Goal: Transaction & Acquisition: Purchase product/service

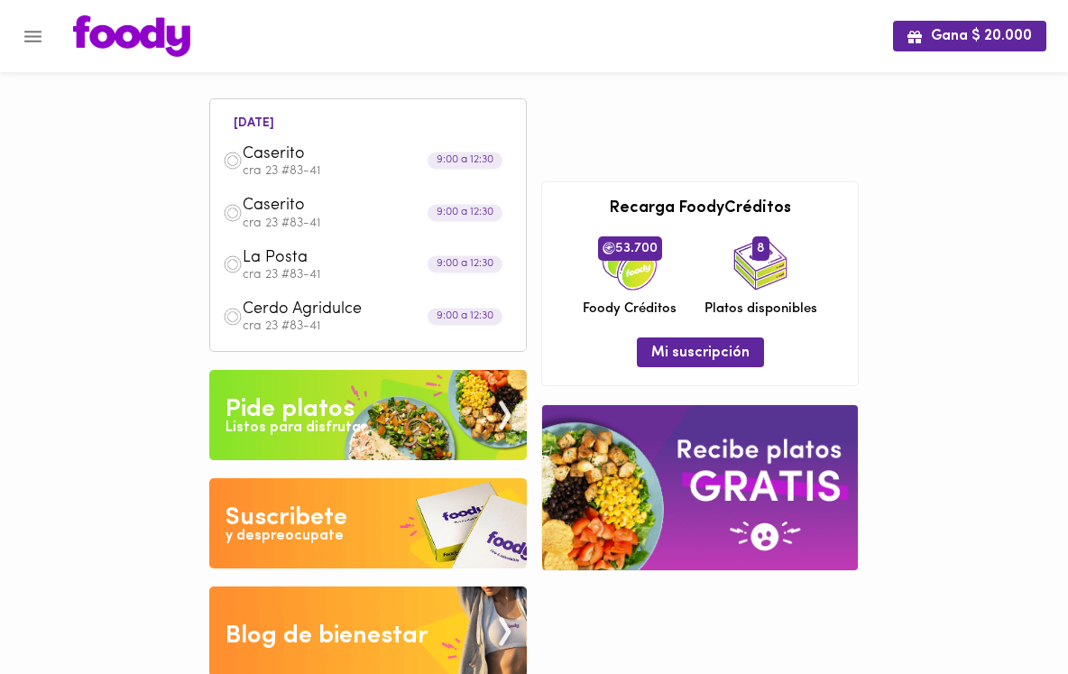
click at [657, 103] on div "[DATE] Caserito cra 23 #83-41 9:00 a 12:30 Caserito cra 23 #83-41 9:00 a 12:30 …" at bounding box center [534, 376] width 664 height 614
click at [276, 159] on span "Caserito" at bounding box center [346, 154] width 207 height 21
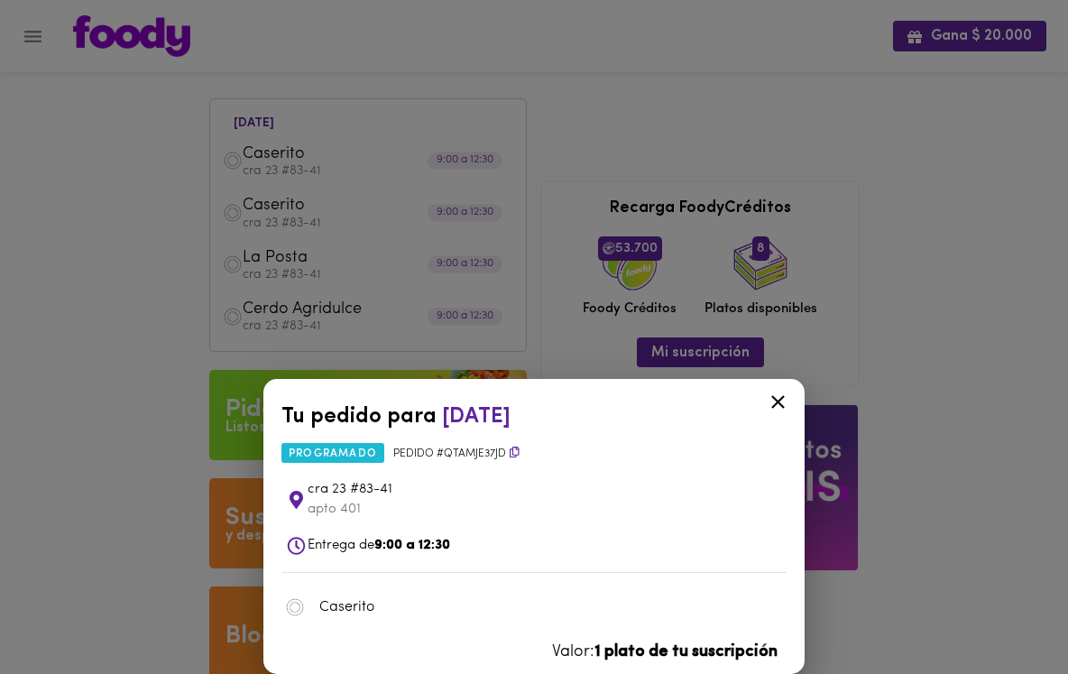
click at [34, 41] on div "Tu pedido para [DATE] programado Pedido # QtAmJe37Jd cra 23 #83-41 apto 401 Ent…" at bounding box center [534, 337] width 1068 height 674
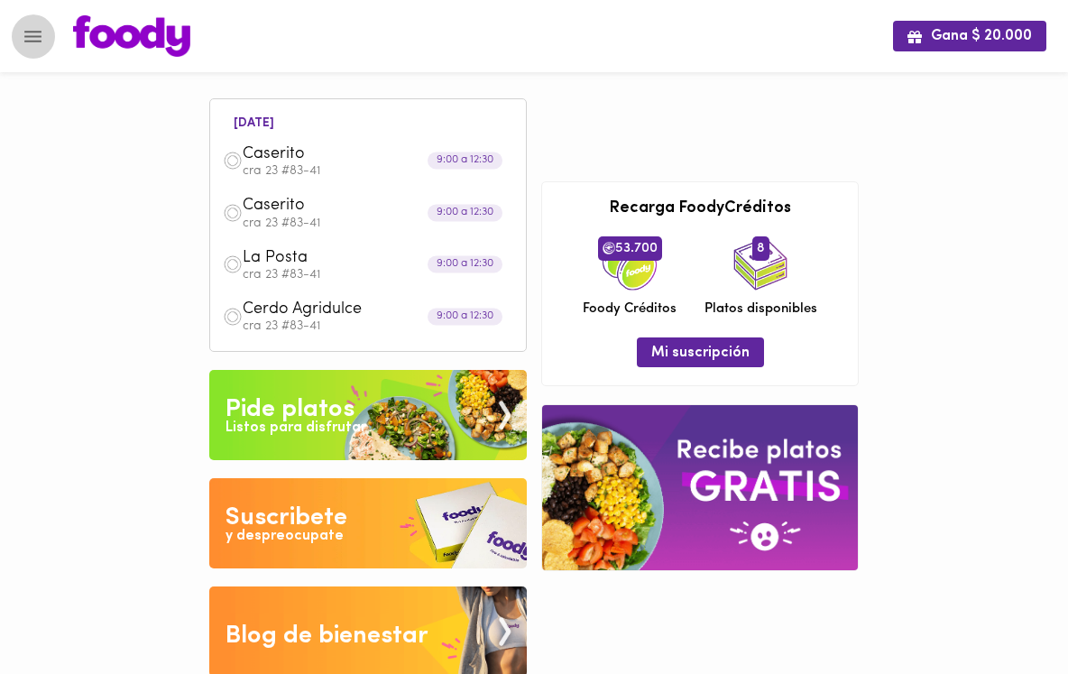
click at [34, 41] on icon "Menu" at bounding box center [33, 36] width 23 height 23
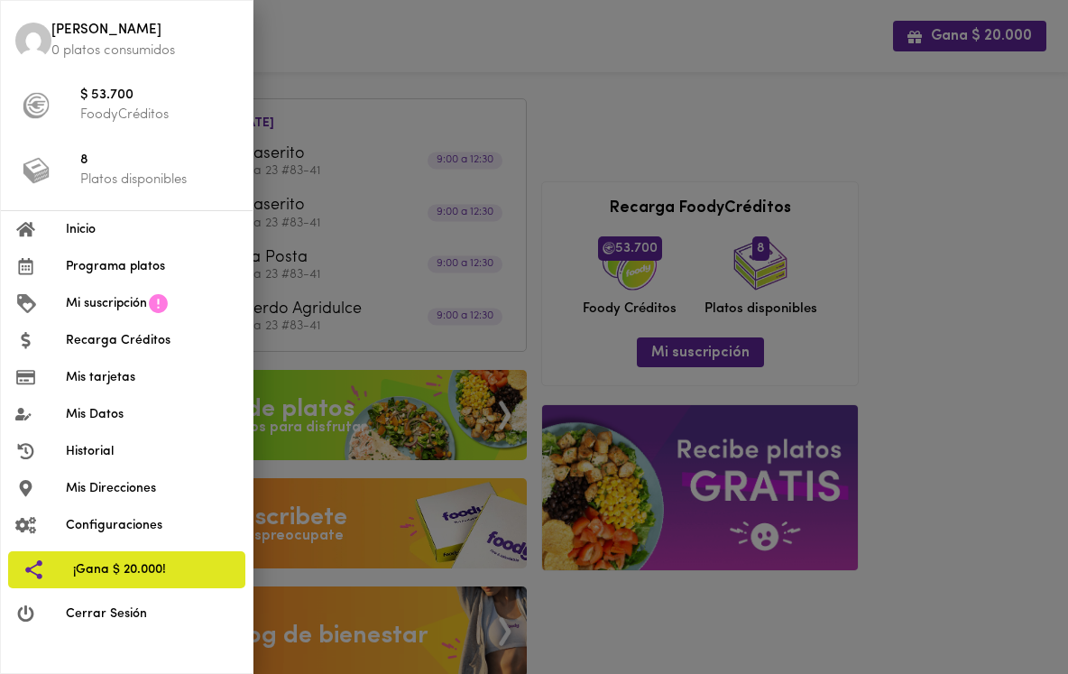
click at [110, 311] on span "Mi suscripción" at bounding box center [106, 303] width 81 height 19
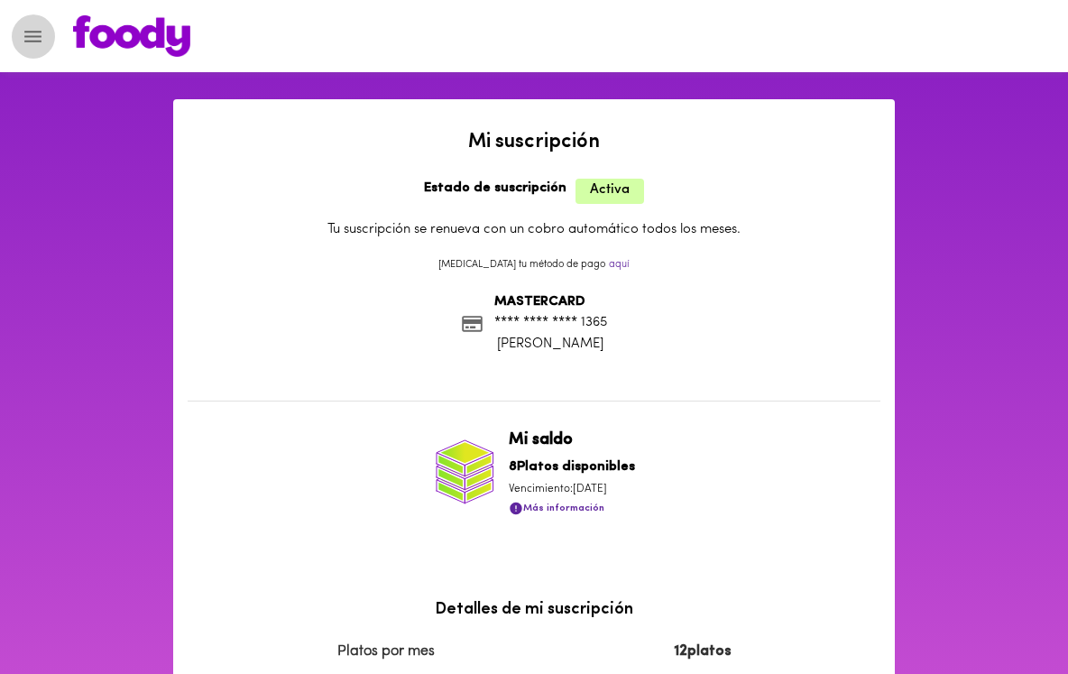
click at [33, 41] on icon "Menu" at bounding box center [32, 37] width 17 height 12
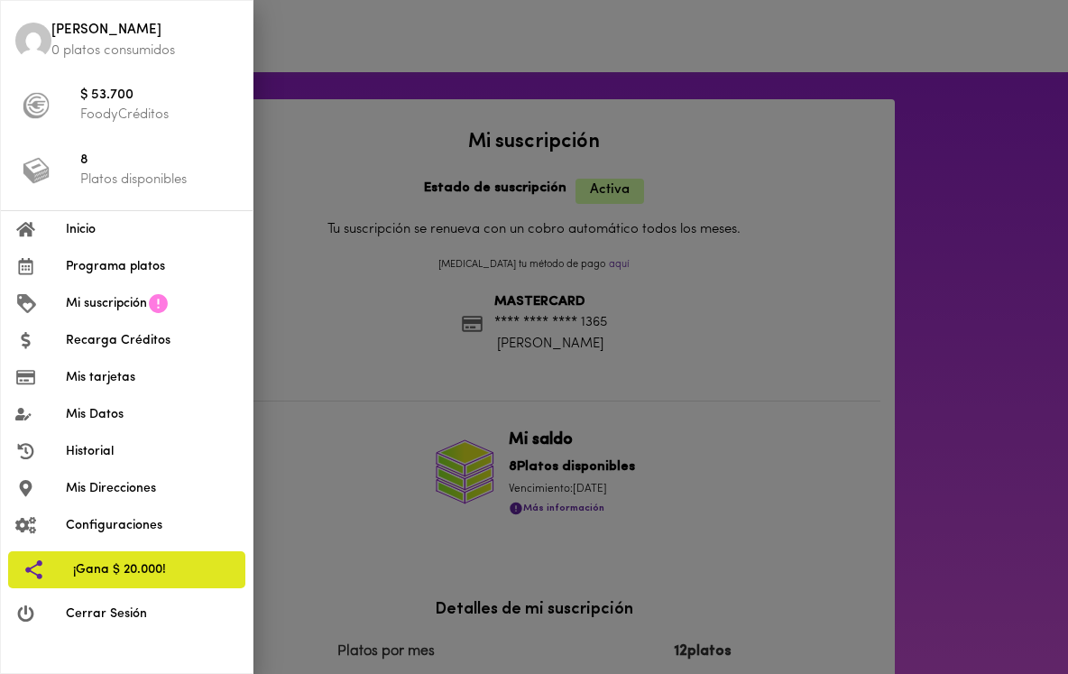
click at [138, 462] on li "Historial" at bounding box center [127, 451] width 252 height 37
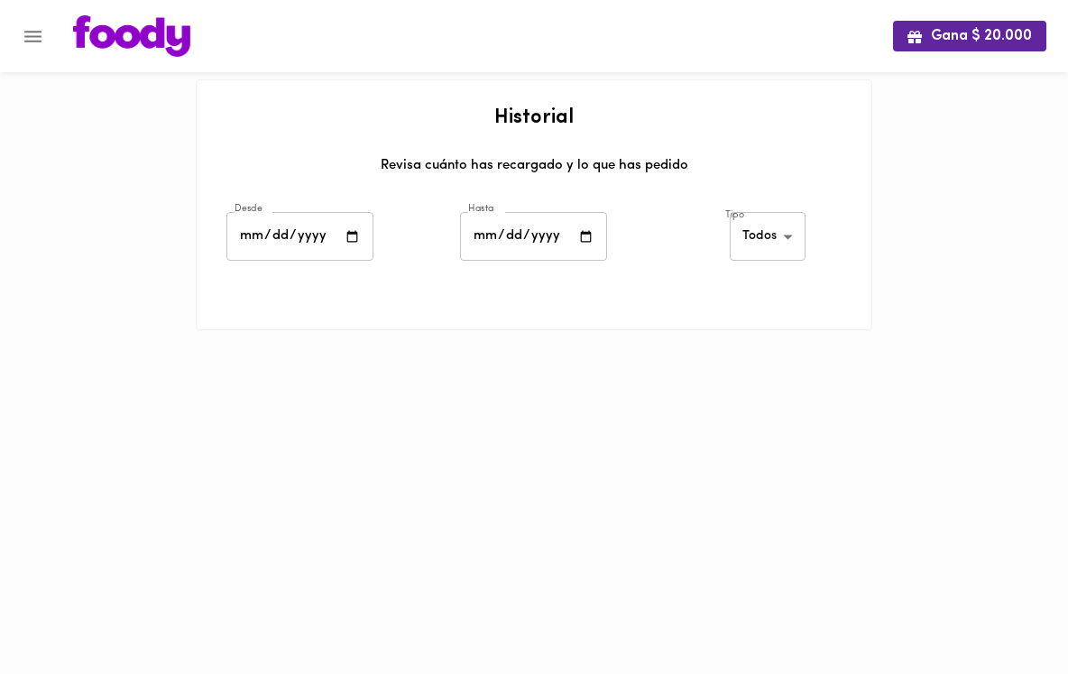
click at [310, 237] on input "date" at bounding box center [299, 237] width 147 height 50
click at [363, 232] on input "date" at bounding box center [299, 237] width 147 height 50
click at [355, 234] on input "date" at bounding box center [299, 237] width 147 height 50
type input "[DATE]"
click at [587, 229] on input "date" at bounding box center [533, 237] width 147 height 50
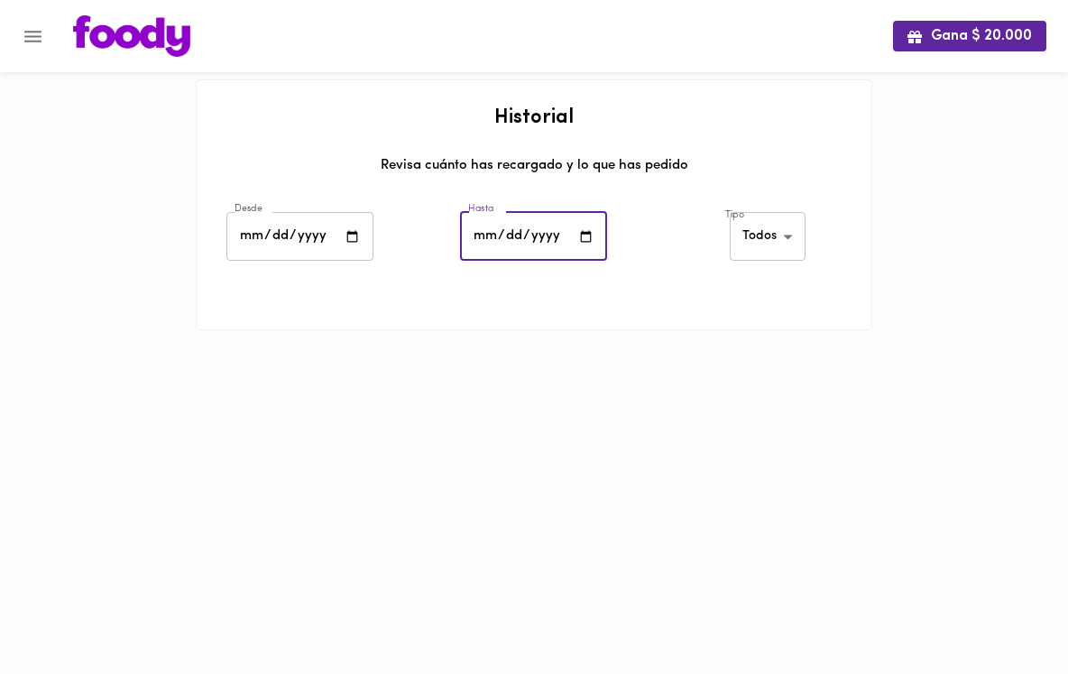
type input "[DATE]"
click at [442, 265] on div "Hasta [DATE] Hasta" at bounding box center [534, 238] width 234 height 63
click at [767, 234] on body "Gana $ 20.000 Historial Revisa cuánto has recargado y lo que has pedido Desde […" at bounding box center [534, 187] width 1068 height 375
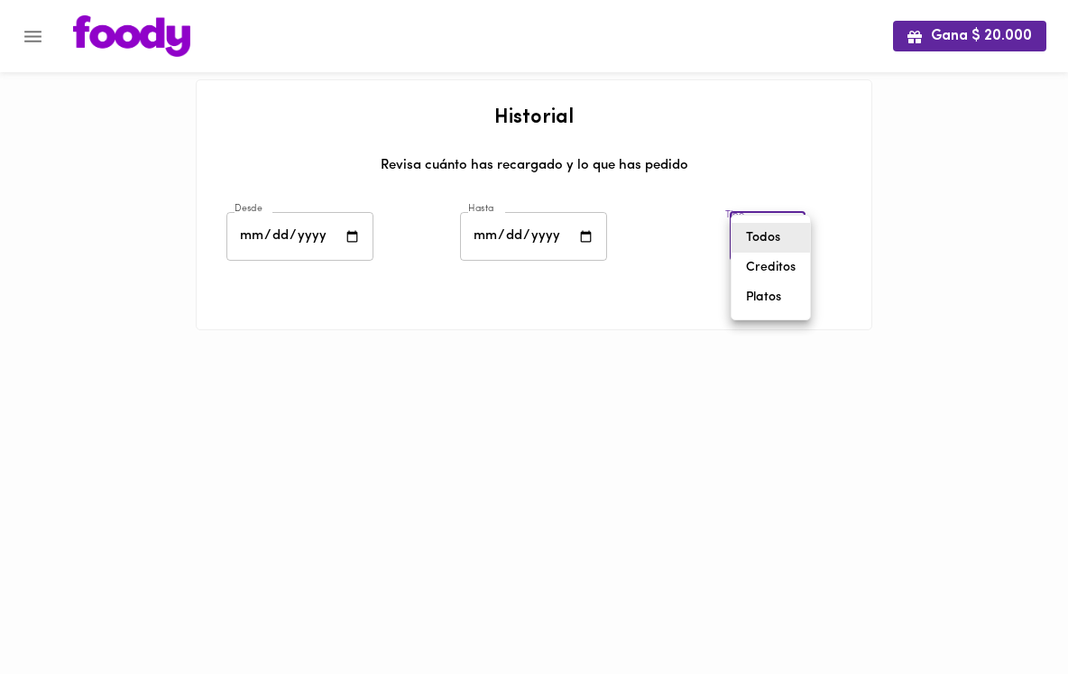
click at [767, 297] on li "Platos" at bounding box center [770, 297] width 78 height 30
type input "[PERSON_NAME]-dishes"
click at [291, 234] on input "[DATE]" at bounding box center [299, 237] width 147 height 50
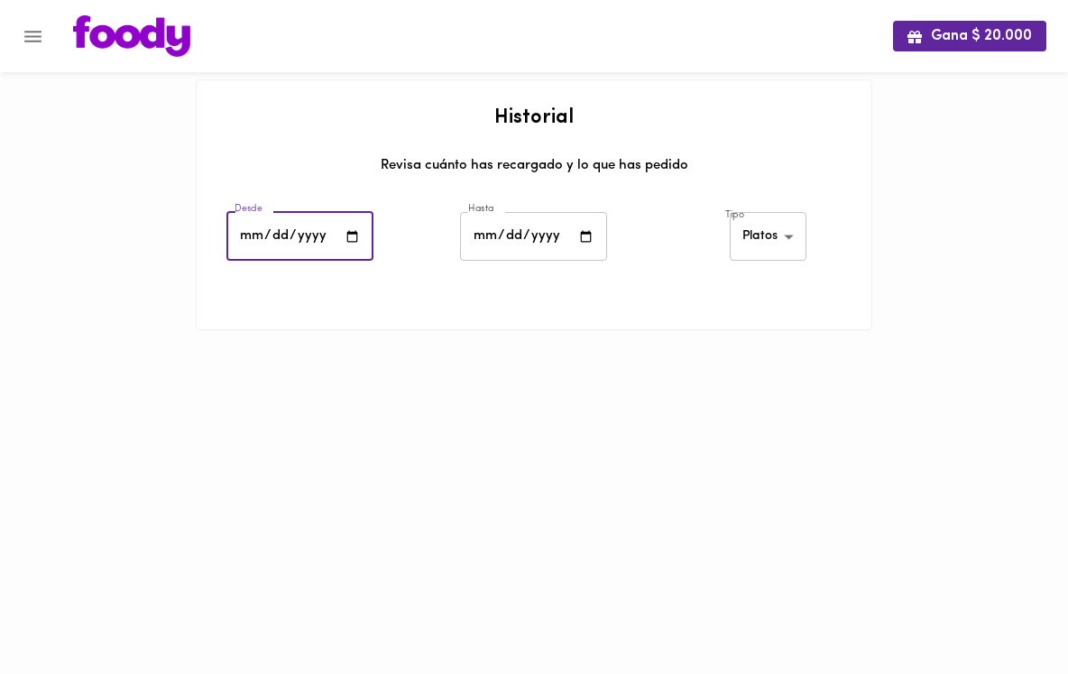
click at [344, 239] on input "[DATE]" at bounding box center [299, 237] width 147 height 50
type input "[DATE]"
click at [593, 346] on div at bounding box center [534, 352] width 676 height 45
click at [589, 240] on input "[DATE]" at bounding box center [533, 237] width 147 height 50
type input "[DATE]"
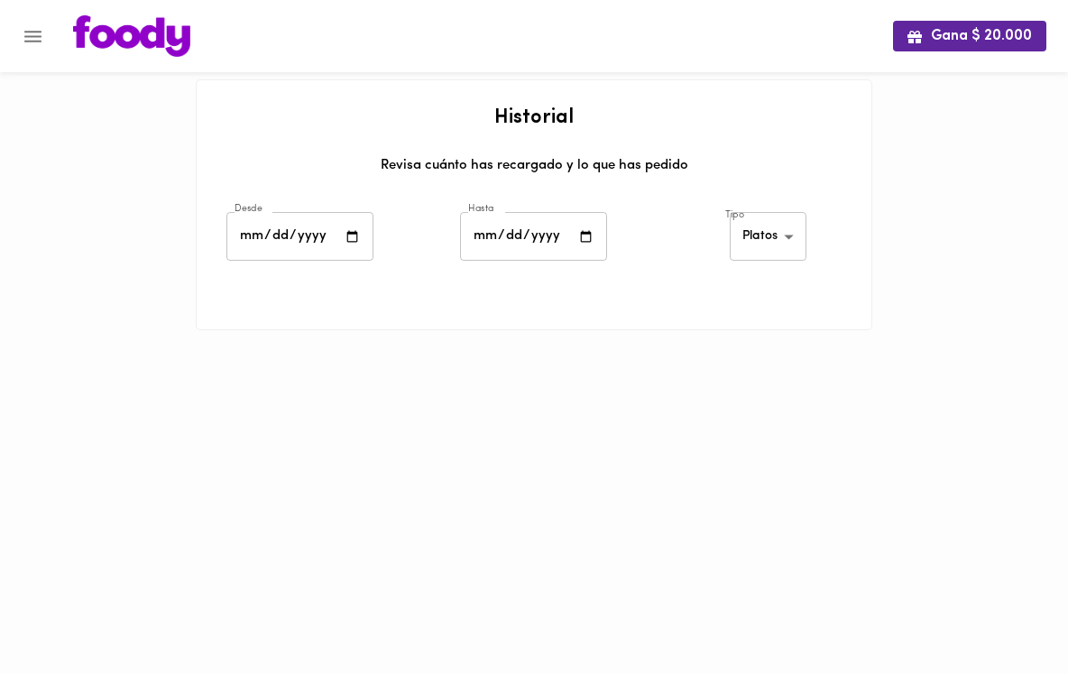
click at [667, 375] on html "Gana $ 20.000 Historial Revisa cuánto has recargado y lo que has pedido Desde […" at bounding box center [534, 187] width 1068 height 375
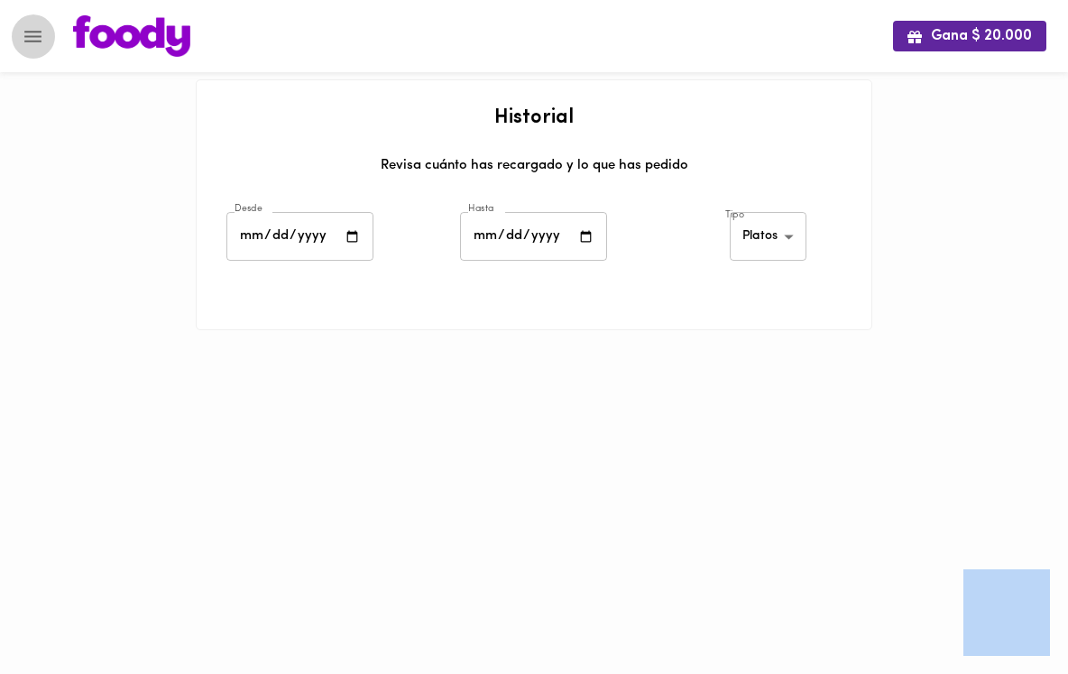
click at [37, 38] on icon "Menu" at bounding box center [33, 36] width 23 height 23
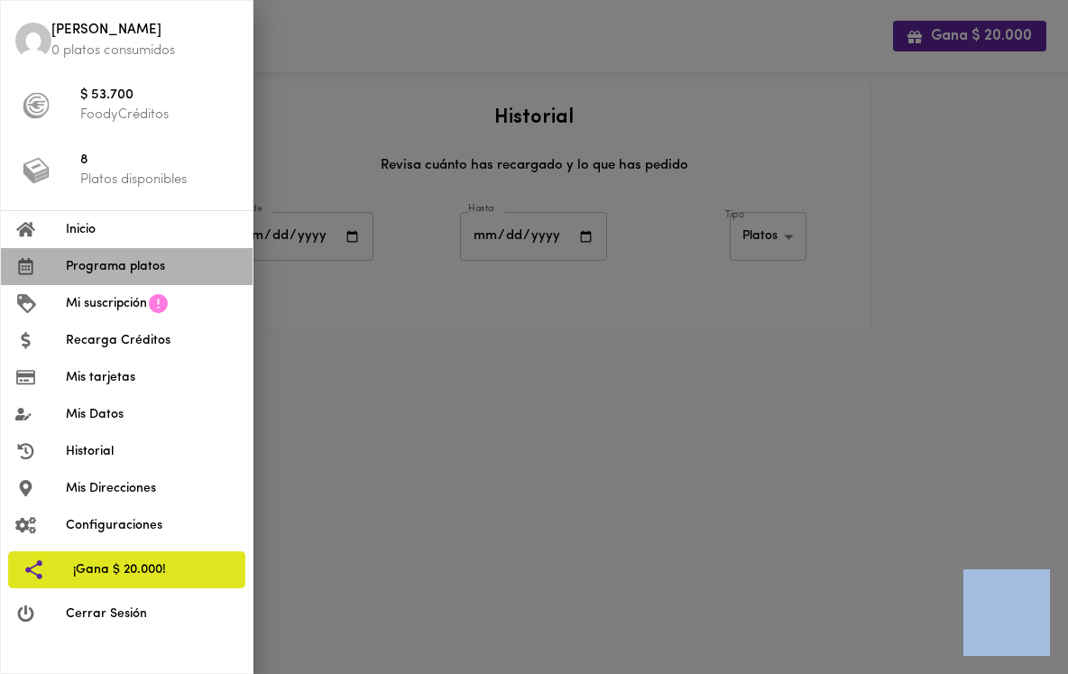
click at [141, 261] on span "Programa platos" at bounding box center [152, 266] width 172 height 19
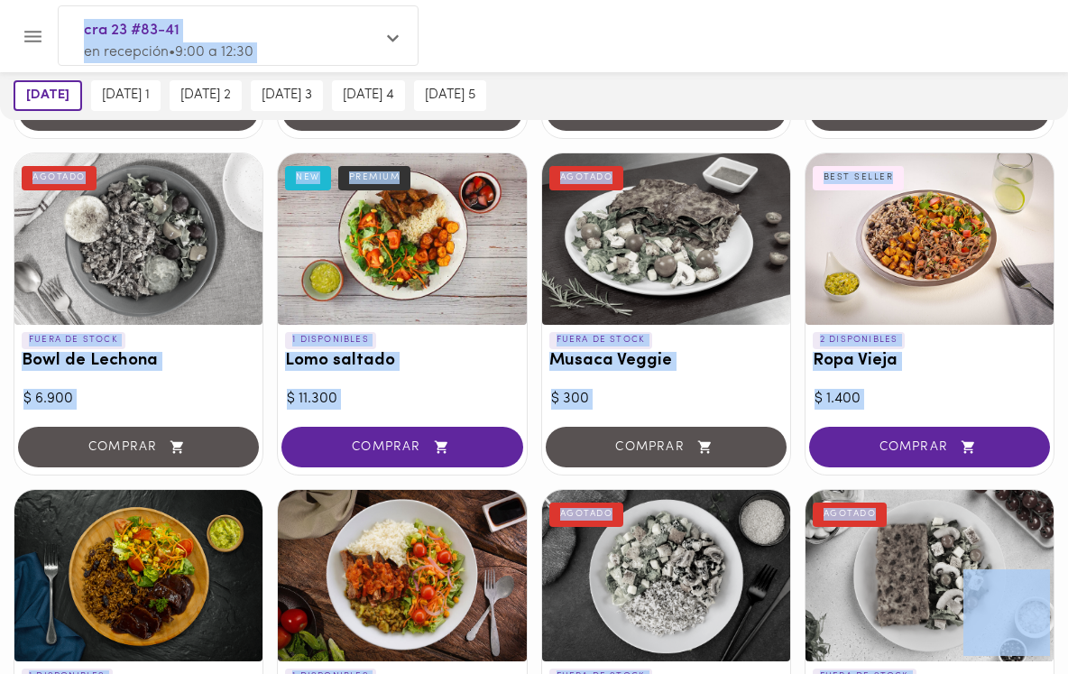
scroll to position [444, 0]
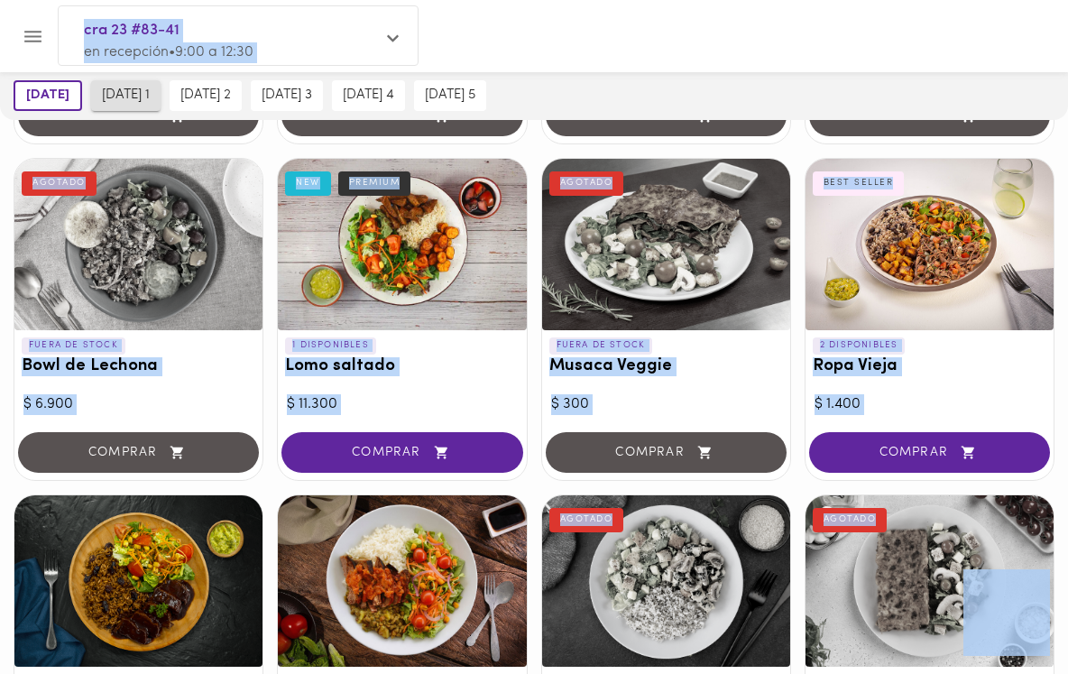
click at [142, 99] on span "[DATE] 1" at bounding box center [126, 95] width 48 height 16
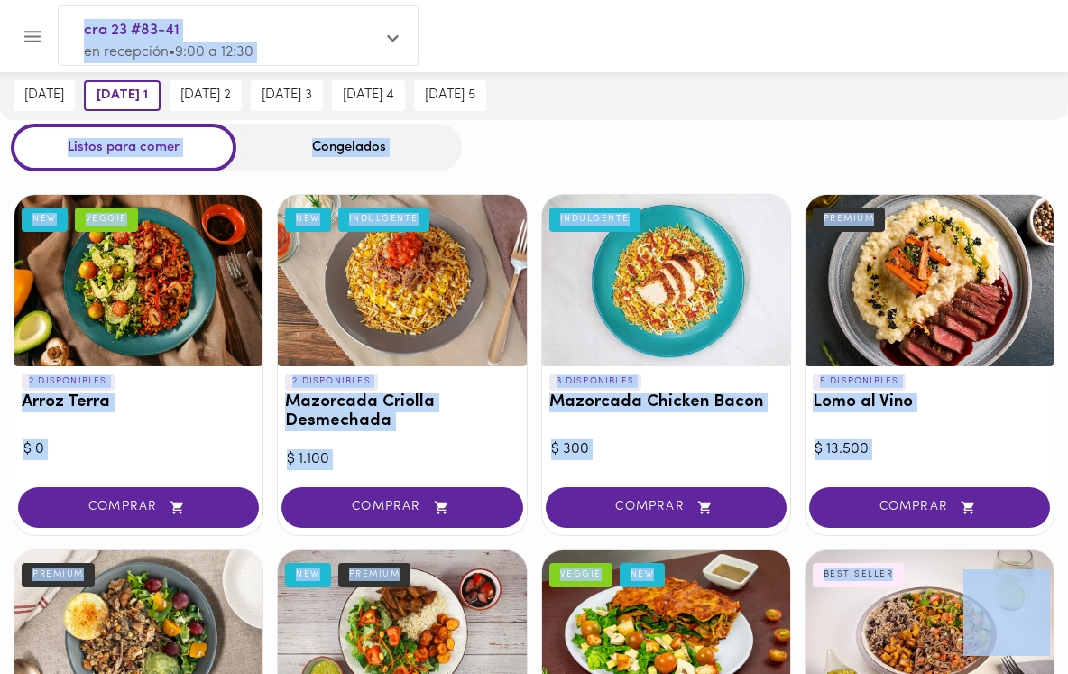
scroll to position [51, 0]
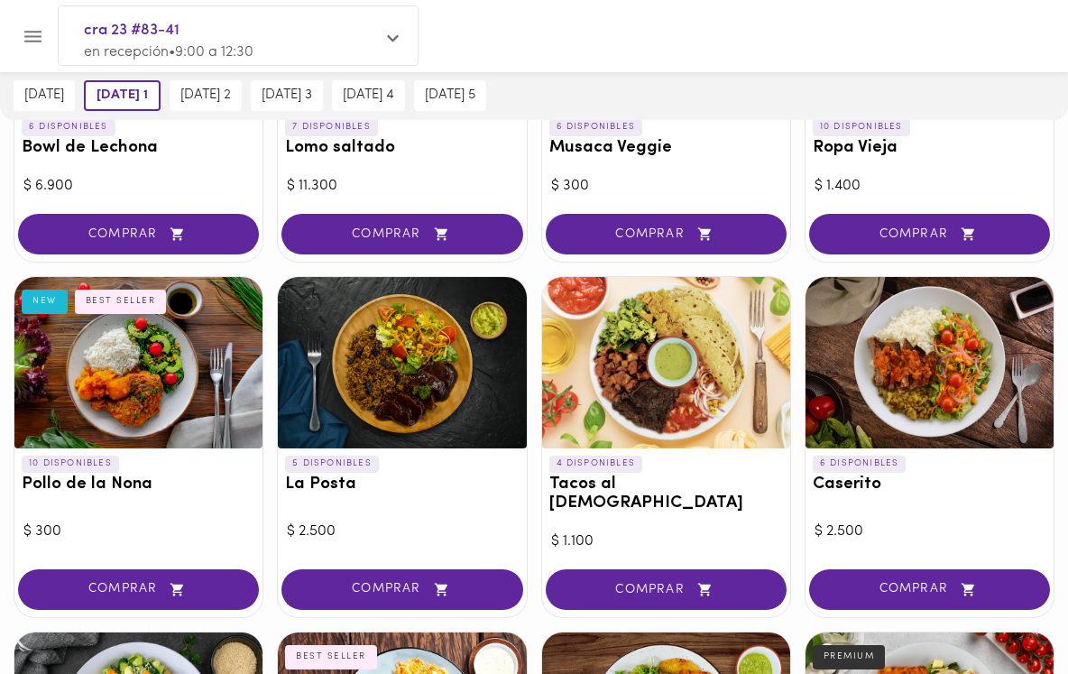
scroll to position [663, 0]
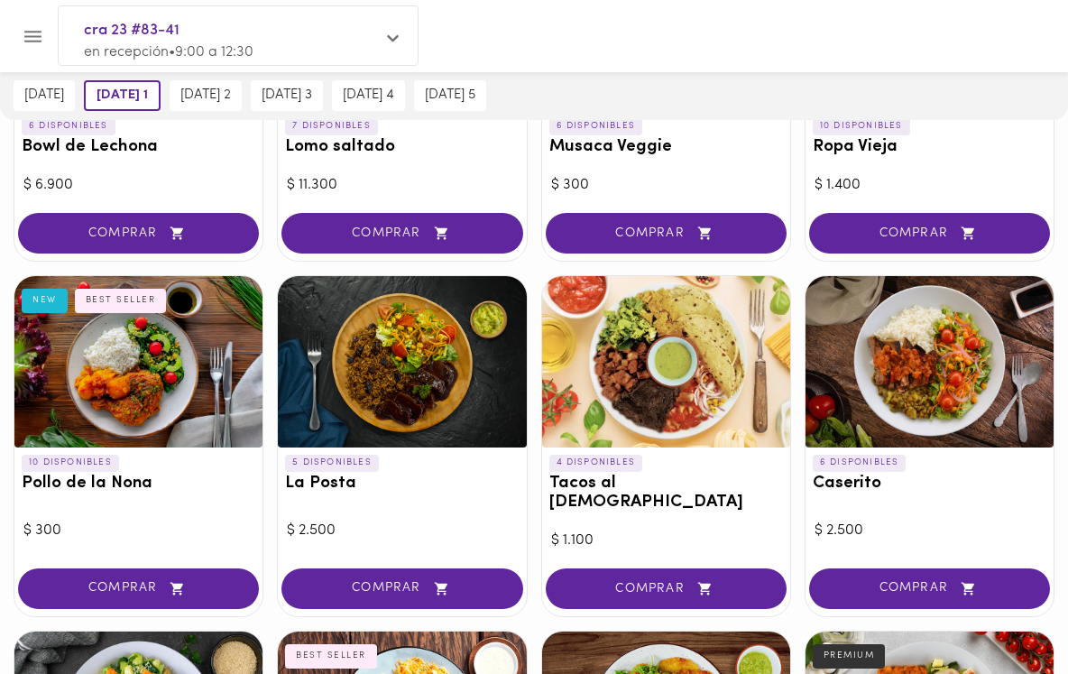
click at [902, 407] on div at bounding box center [929, 361] width 248 height 171
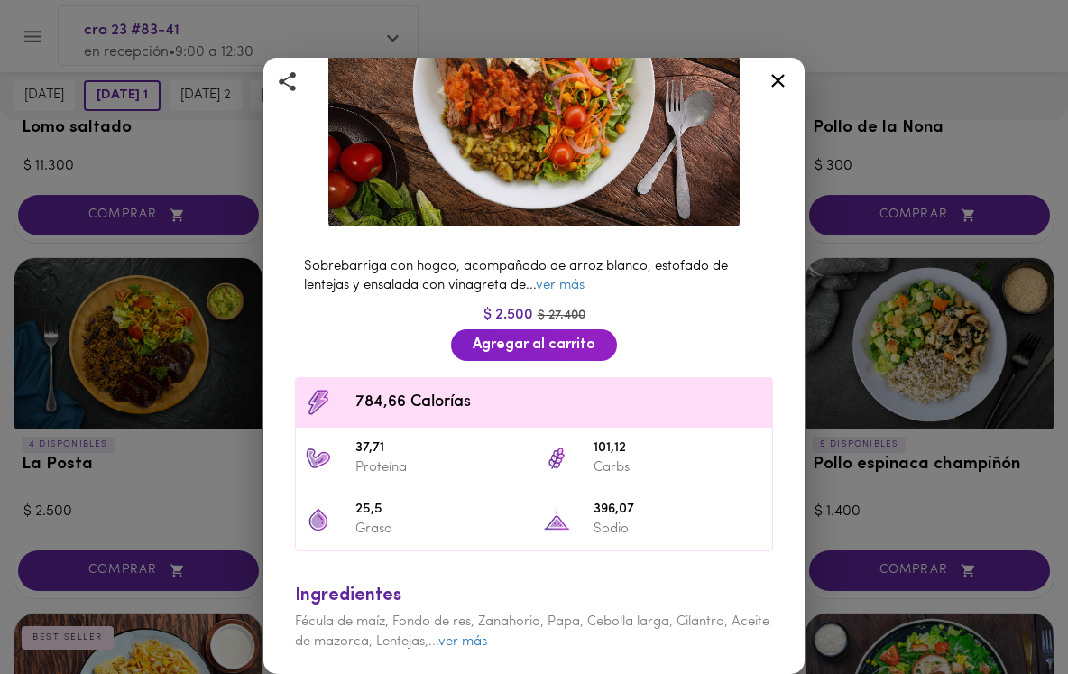
scroll to position [308, 0]
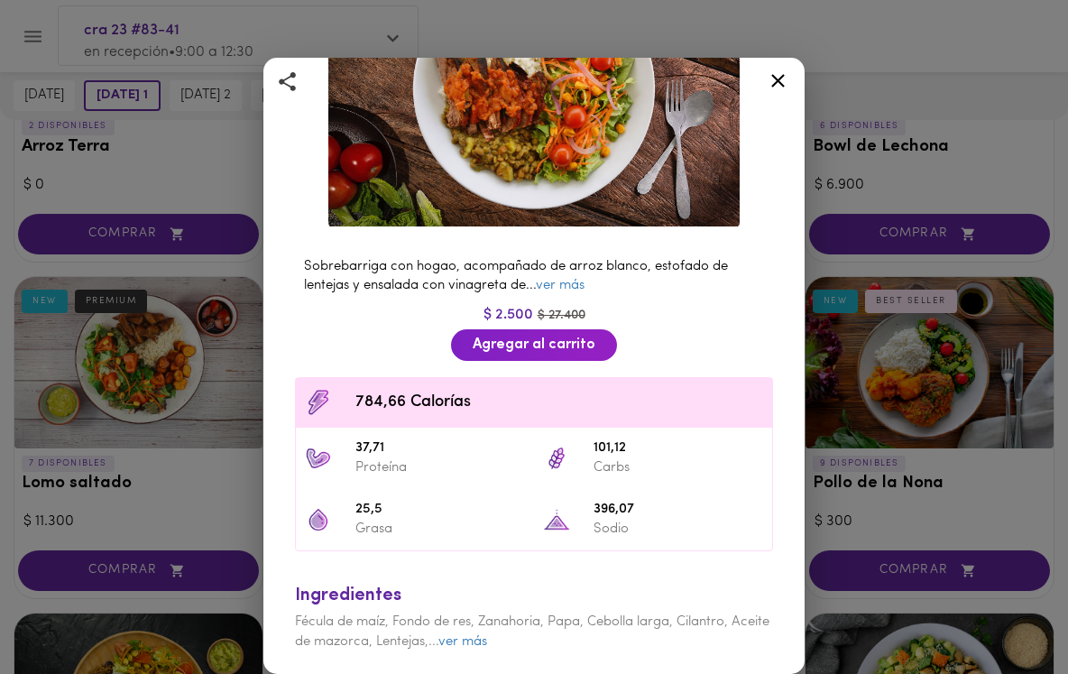
click at [777, 79] on icon at bounding box center [778, 81] width 14 height 14
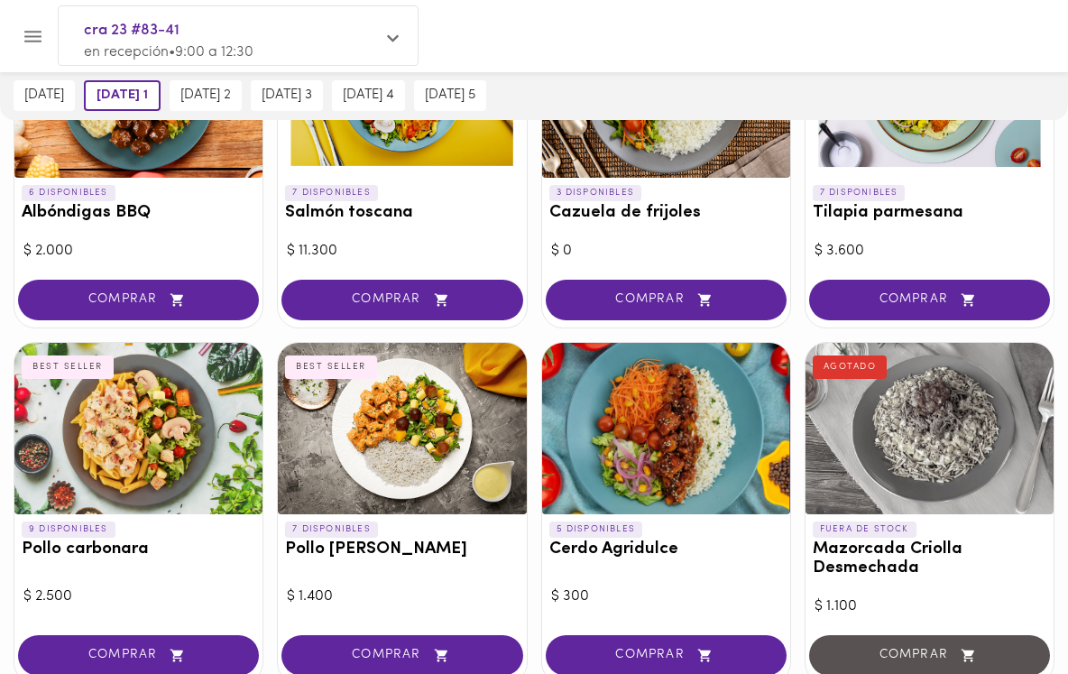
scroll to position [1610, 0]
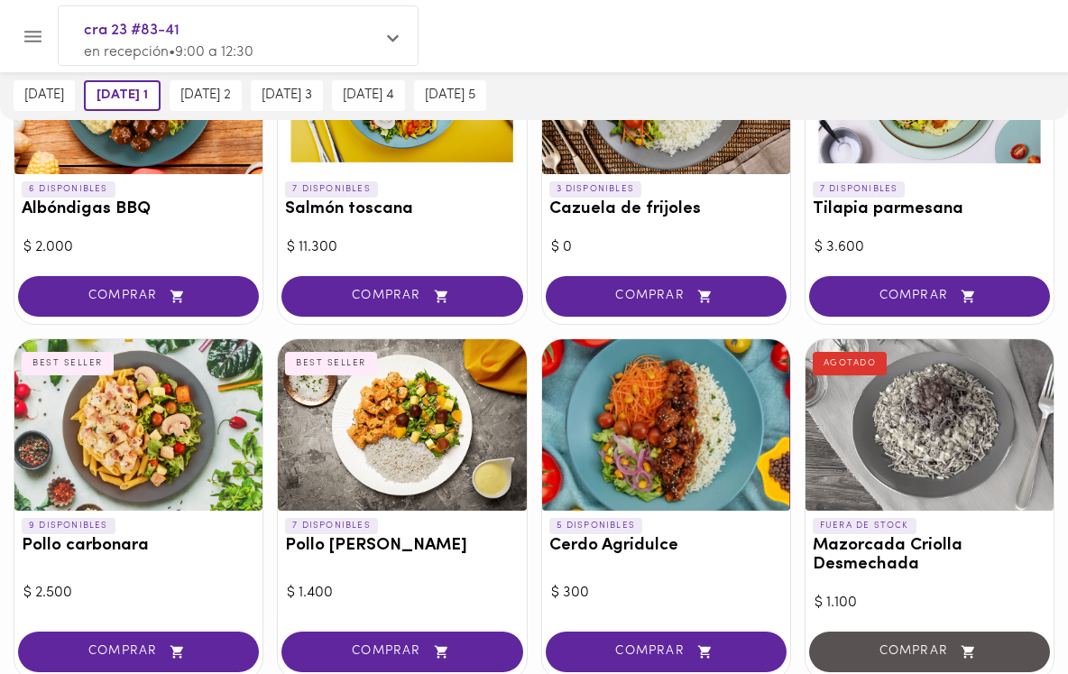
click at [644, 438] on div at bounding box center [666, 424] width 248 height 171
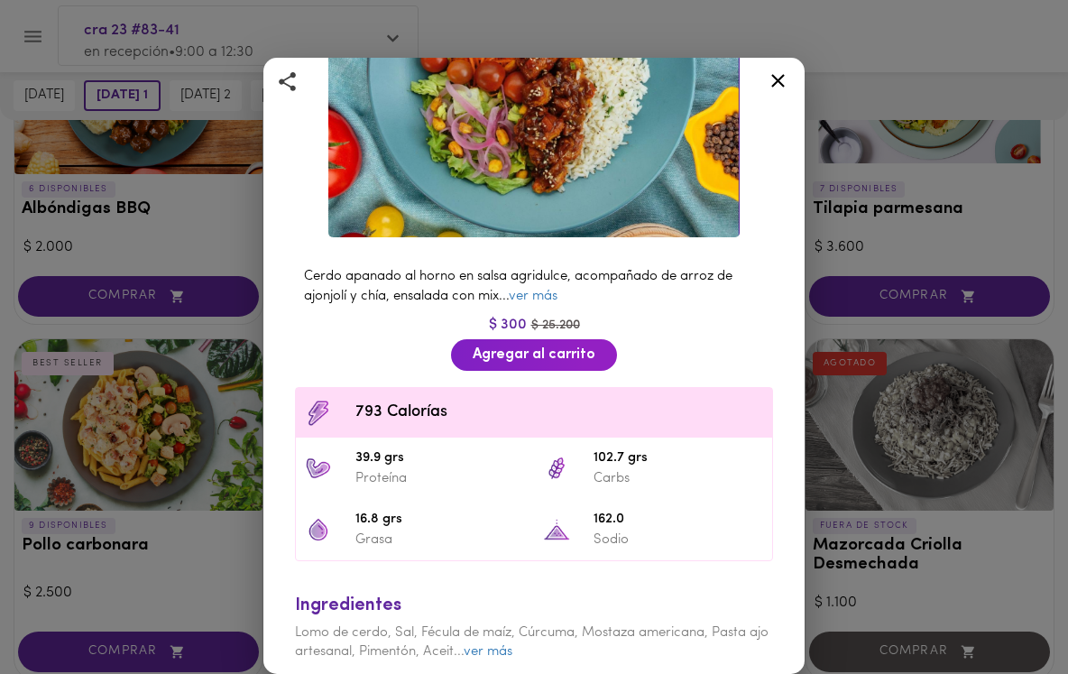
scroll to position [251, 0]
